Goal: Check status: Check status

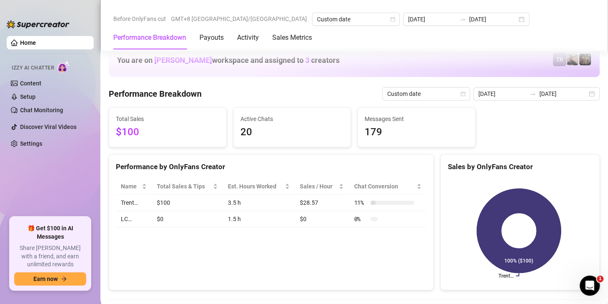
scroll to position [1130, 0]
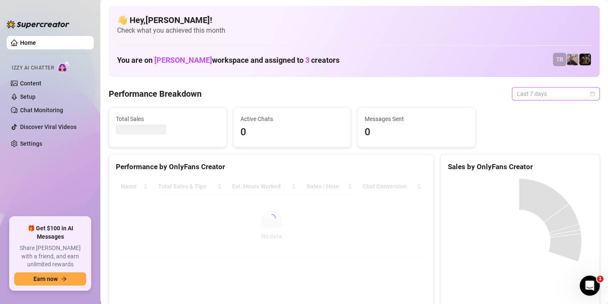
click at [534, 94] on span "Last 7 days" at bounding box center [556, 93] width 78 height 13
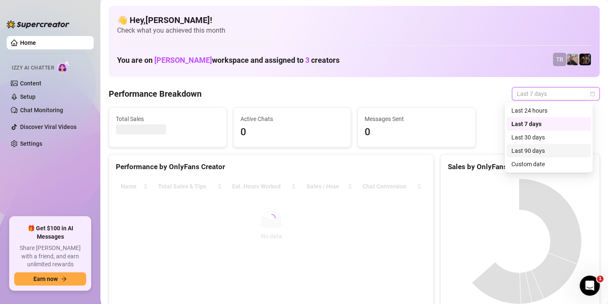
click at [518, 164] on div "Custom date" at bounding box center [549, 163] width 74 height 9
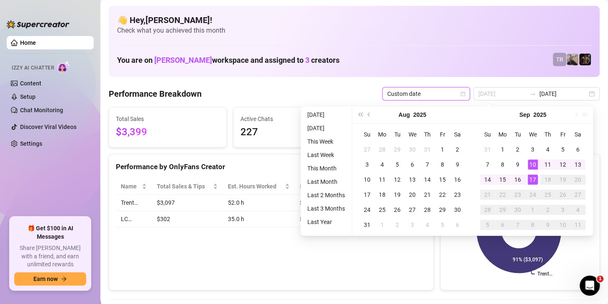
type input "[DATE]"
click at [533, 184] on div "17" at bounding box center [533, 179] width 10 height 10
click at [531, 177] on div "17" at bounding box center [533, 179] width 10 height 10
click at [531, 177] on div "Trent… LC… 91% ($3,097) 9% ($302)" at bounding box center [520, 231] width 159 height 118
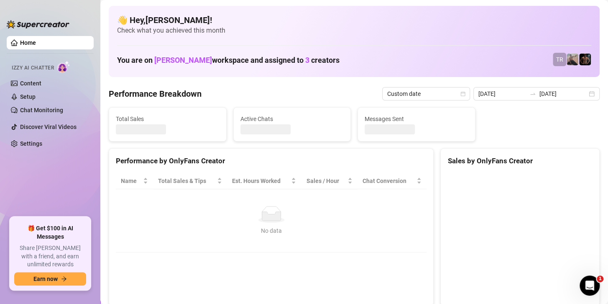
type input "[DATE]"
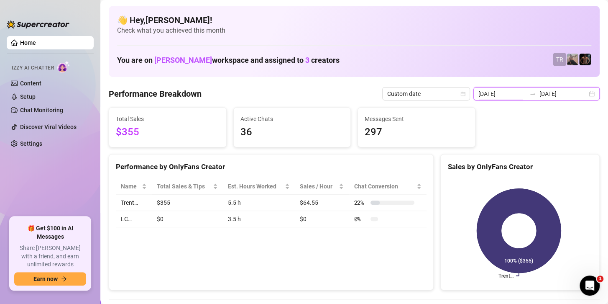
click at [503, 91] on input "[DATE]" at bounding box center [503, 93] width 48 height 9
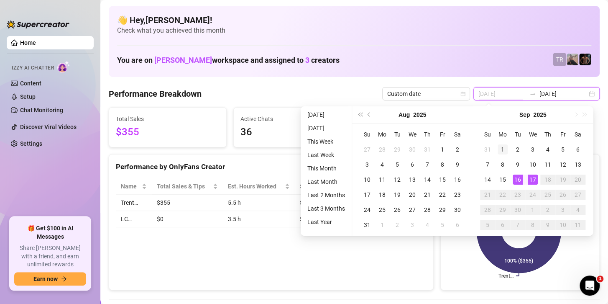
type input "2025-09-01"
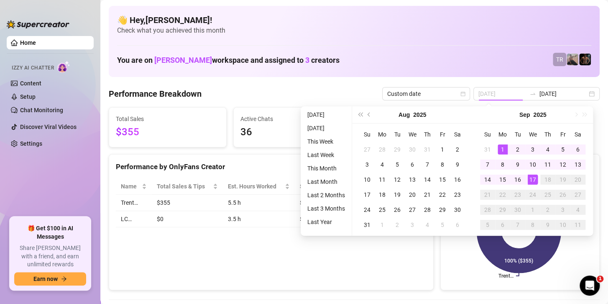
click at [502, 147] on div "1" at bounding box center [503, 149] width 10 height 10
type input "[DATE]"
click at [534, 179] on div "17" at bounding box center [533, 179] width 10 height 10
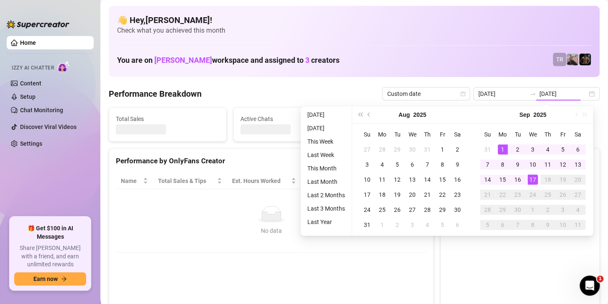
type input "2025-09-01"
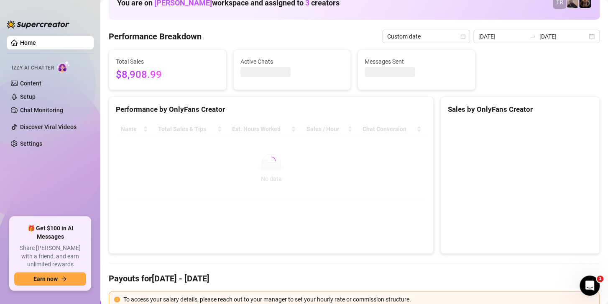
scroll to position [84, 0]
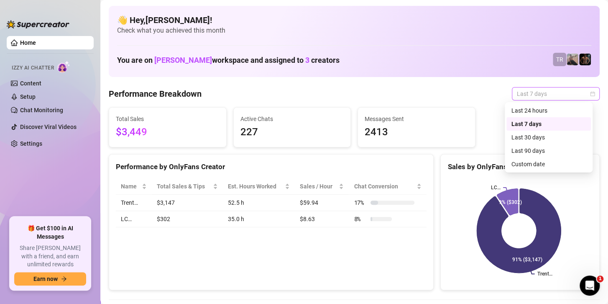
click at [537, 94] on span "Last 7 days" at bounding box center [556, 93] width 78 height 13
click at [518, 166] on div "Custom date" at bounding box center [549, 163] width 74 height 9
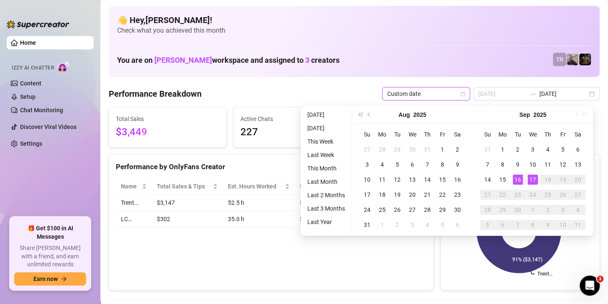
type input "[DATE]"
click at [533, 176] on div "17" at bounding box center [533, 179] width 10 height 10
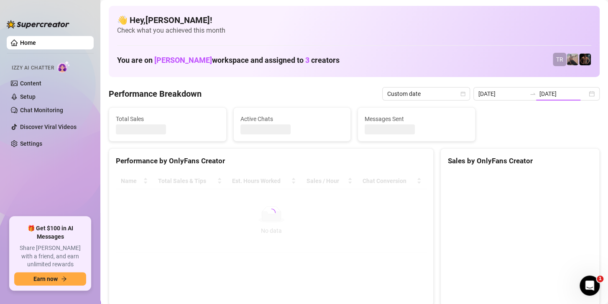
type input "[DATE]"
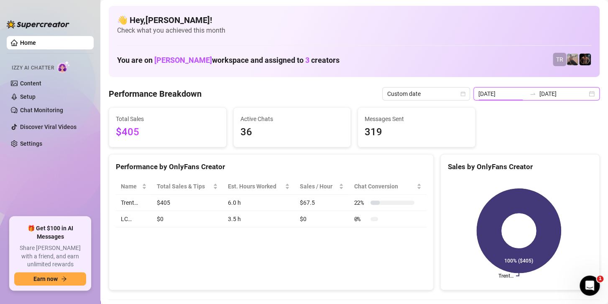
click at [520, 92] on input "[DATE]" at bounding box center [503, 93] width 48 height 9
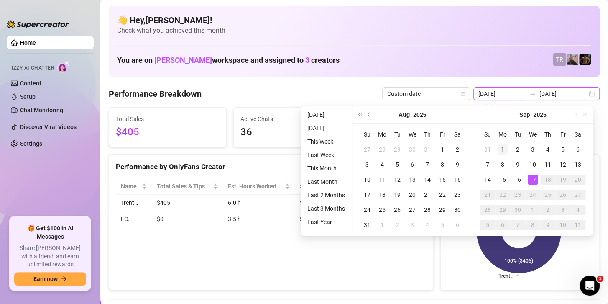
type input "2025-09-01"
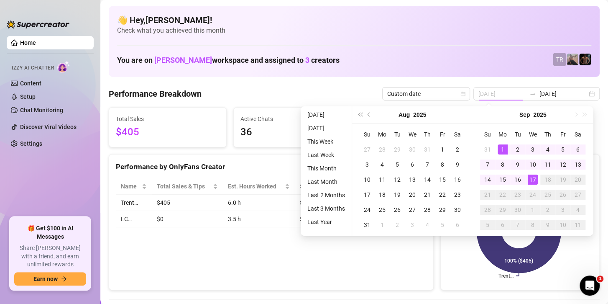
click at [502, 152] on div "1" at bounding box center [503, 149] width 10 height 10
type input "[DATE]"
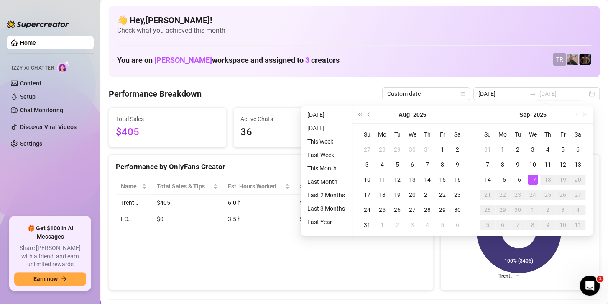
click at [532, 176] on div "17" at bounding box center [533, 179] width 10 height 10
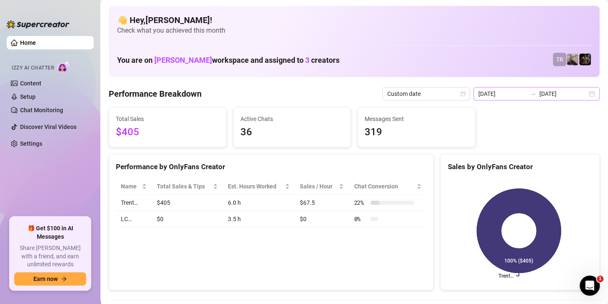
click at [555, 88] on div "2025-09-17 2025-09-17" at bounding box center [537, 93] width 126 height 13
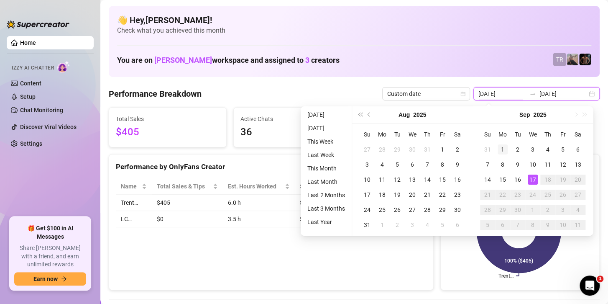
type input "2025-09-01"
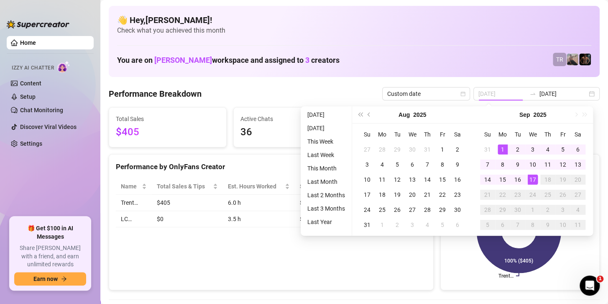
click at [502, 147] on div "1" at bounding box center [503, 149] width 10 height 10
type input "[DATE]"
click at [534, 179] on div "17" at bounding box center [533, 179] width 10 height 10
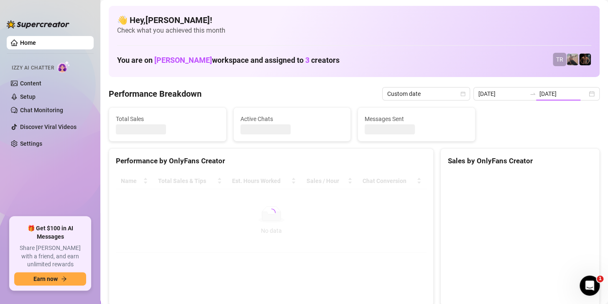
type input "2025-09-01"
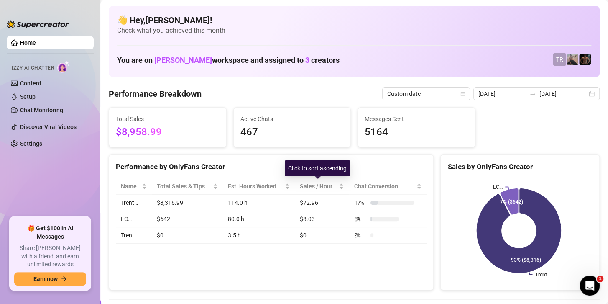
scroll to position [42, 0]
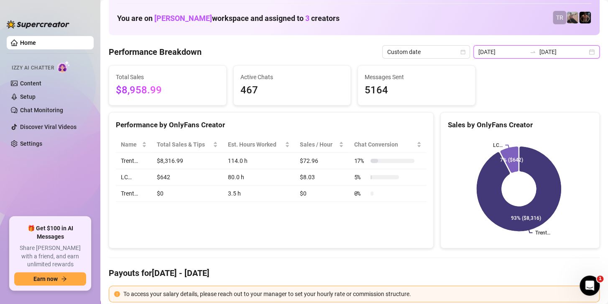
click at [546, 53] on input "[DATE]" at bounding box center [564, 51] width 48 height 9
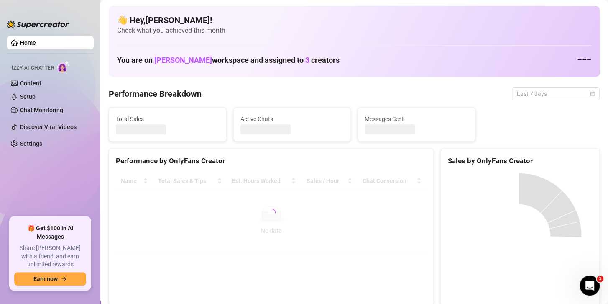
click at [537, 89] on span "Last 7 days" at bounding box center [556, 93] width 78 height 13
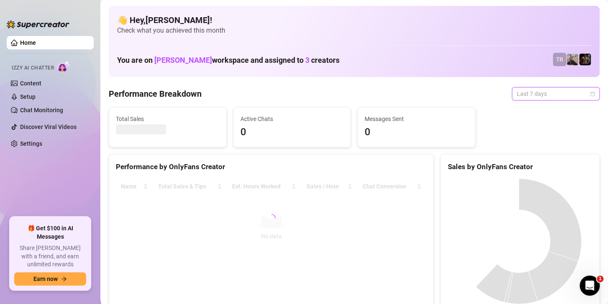
click at [517, 95] on span "Last 7 days" at bounding box center [556, 93] width 78 height 13
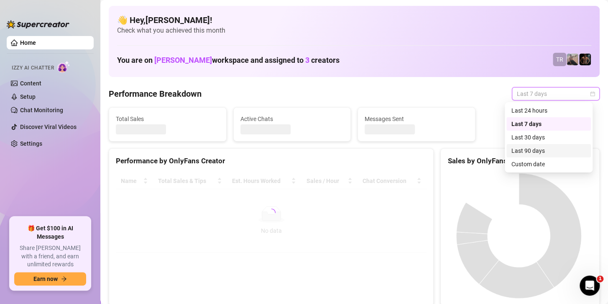
click at [521, 167] on div "Custom date" at bounding box center [549, 163] width 74 height 9
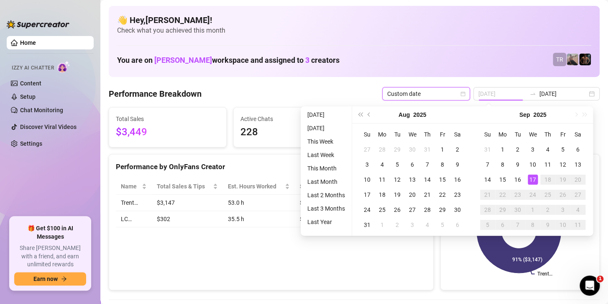
click at [528, 180] on div "17" at bounding box center [533, 179] width 10 height 10
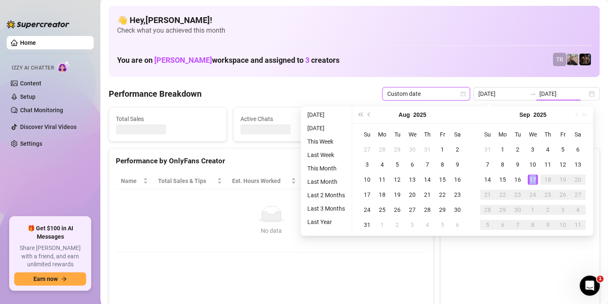
type input "[DATE]"
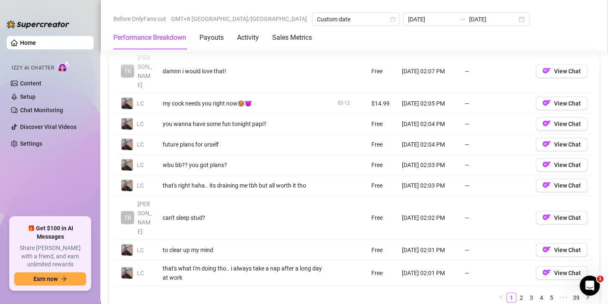
scroll to position [1046, 0]
